Goal: Information Seeking & Learning: Learn about a topic

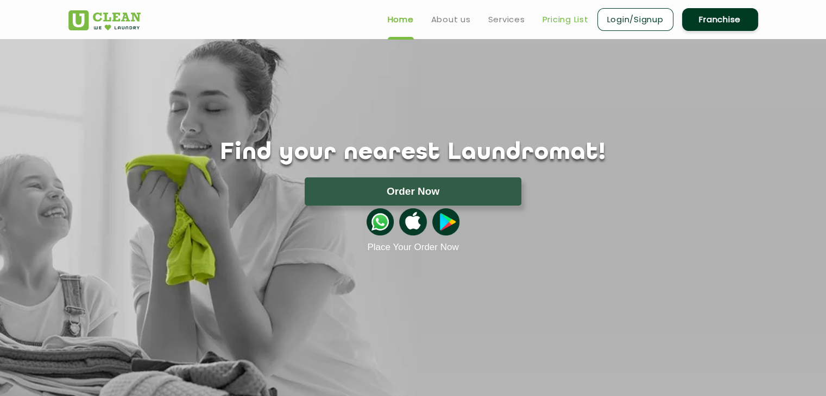
click at [553, 23] on link "Pricing List" at bounding box center [565, 19] width 46 height 13
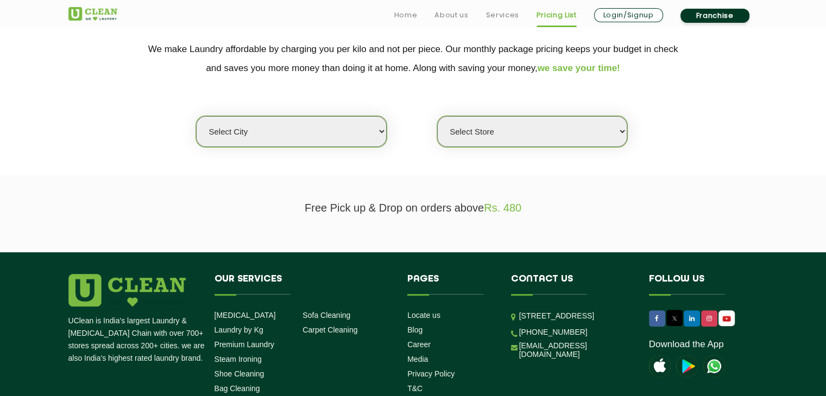
scroll to position [228, 0]
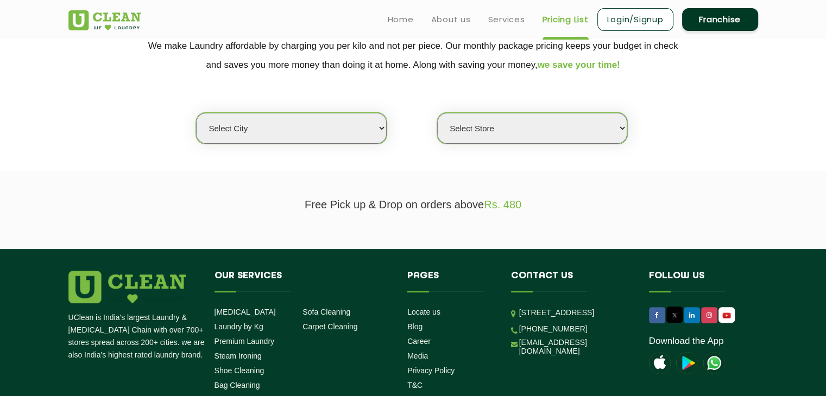
click at [258, 122] on select "Select city [GEOGRAPHIC_DATA] [GEOGRAPHIC_DATA] [GEOGRAPHIC_DATA] [GEOGRAPHIC_D…" at bounding box center [291, 128] width 190 height 31
select select "5"
click at [196, 113] on select "Select city [GEOGRAPHIC_DATA] [GEOGRAPHIC_DATA] [GEOGRAPHIC_DATA] [GEOGRAPHIC_D…" at bounding box center [291, 128] width 190 height 31
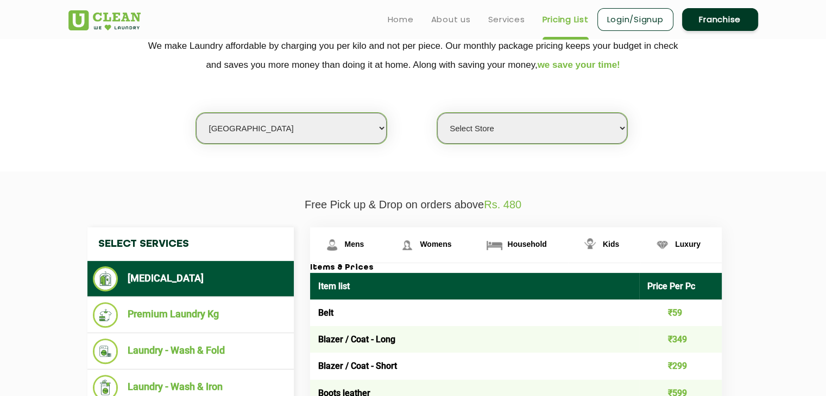
click at [484, 135] on select "Select Store UClean Narsingi UClean Nizampet UClean Sangareddy UClean Gachibowl…" at bounding box center [532, 128] width 190 height 31
click at [437, 113] on select "Select Store UClean Narsingi UClean Nizampet UClean Sangareddy UClean Gachibowl…" at bounding box center [532, 128] width 190 height 31
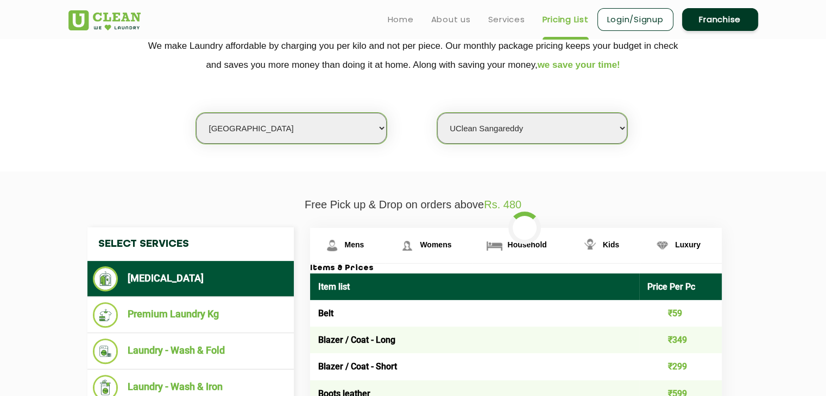
click at [488, 133] on select "Select Store UClean Narsingi UClean Nizampet UClean Sangareddy UClean Gachibowl…" at bounding box center [532, 128] width 190 height 31
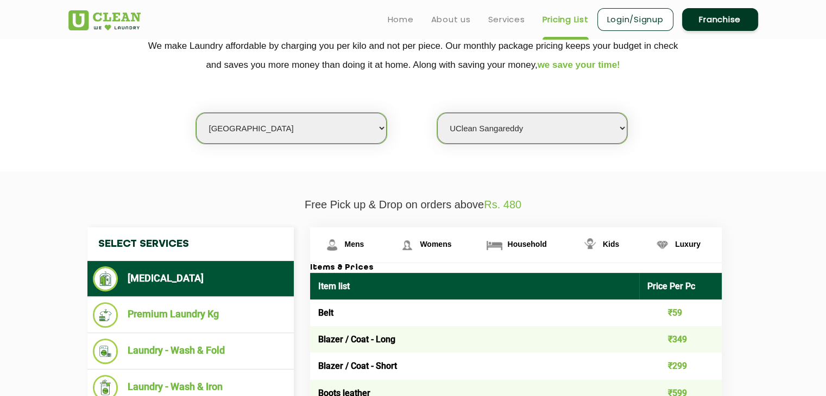
select select "381"
click at [437, 113] on select "Select Store UClean Narsingi UClean Nizampet UClean Sangareddy UClean Gachibowl…" at bounding box center [532, 128] width 190 height 31
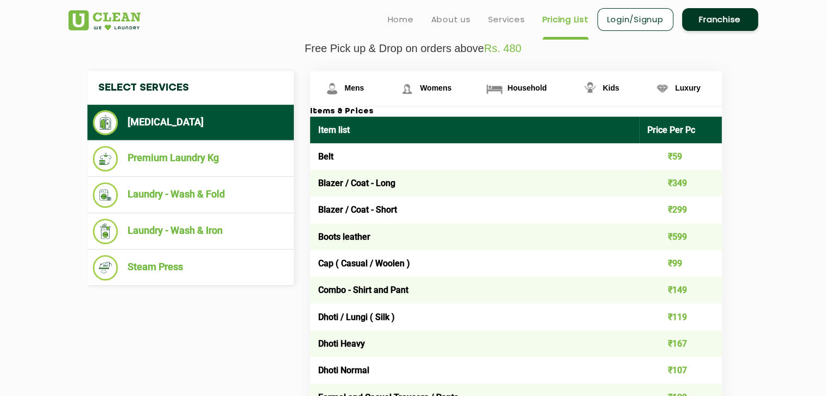
scroll to position [395, 0]
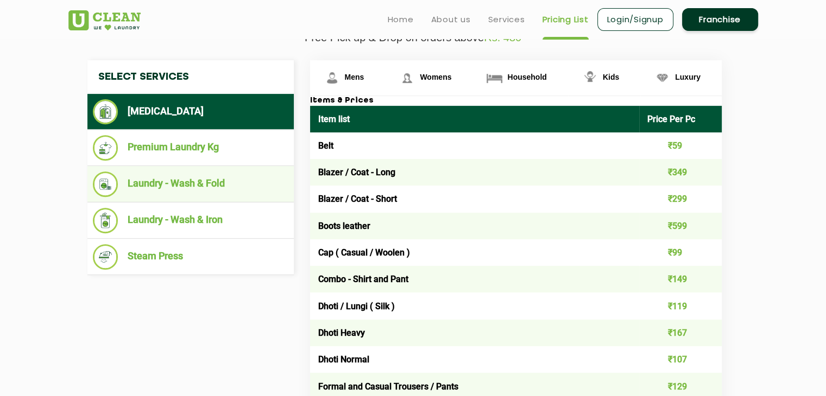
click at [209, 182] on li "Laundry - Wash & Fold" at bounding box center [190, 185] width 195 height 26
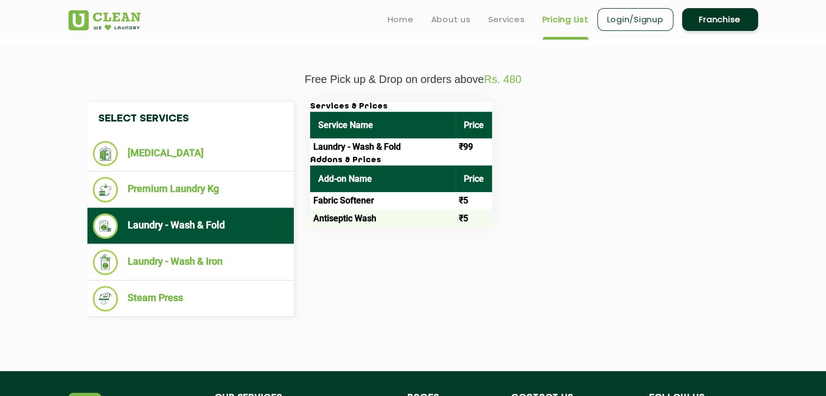
scroll to position [338, 0]
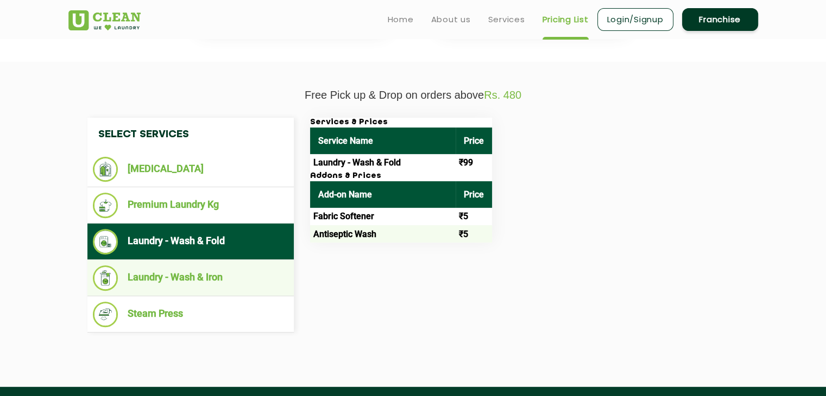
click at [208, 272] on li "Laundry - Wash & Iron" at bounding box center [190, 278] width 195 height 26
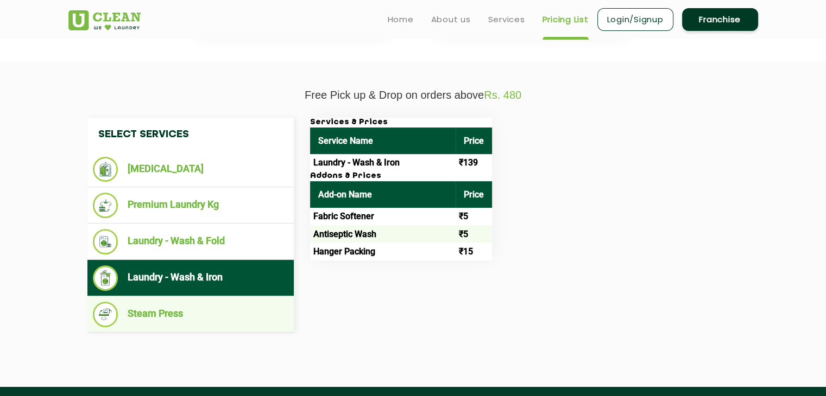
click at [193, 305] on li "Steam Press" at bounding box center [190, 315] width 195 height 26
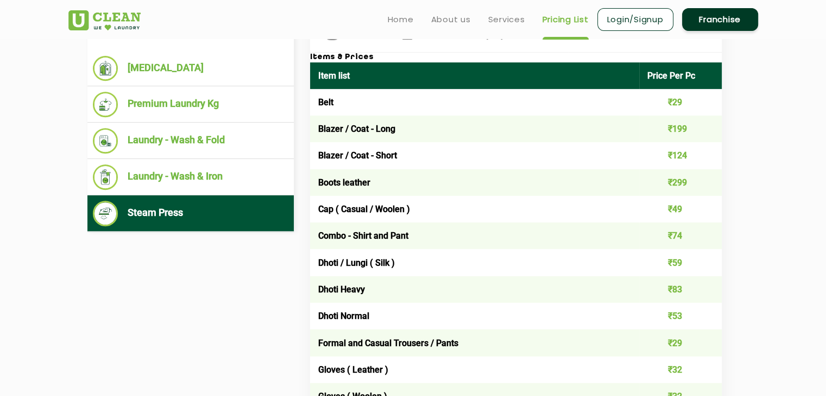
scroll to position [439, 0]
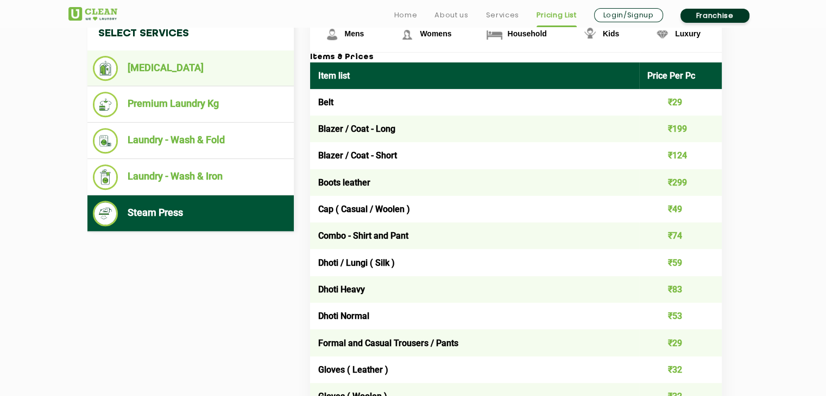
click at [178, 74] on li "[MEDICAL_DATA]" at bounding box center [190, 68] width 195 height 25
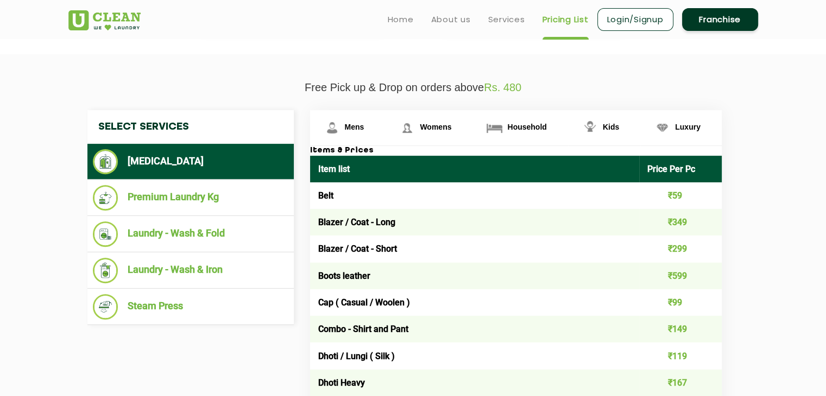
scroll to position [332, 0]
